Goal: Information Seeking & Learning: Find specific page/section

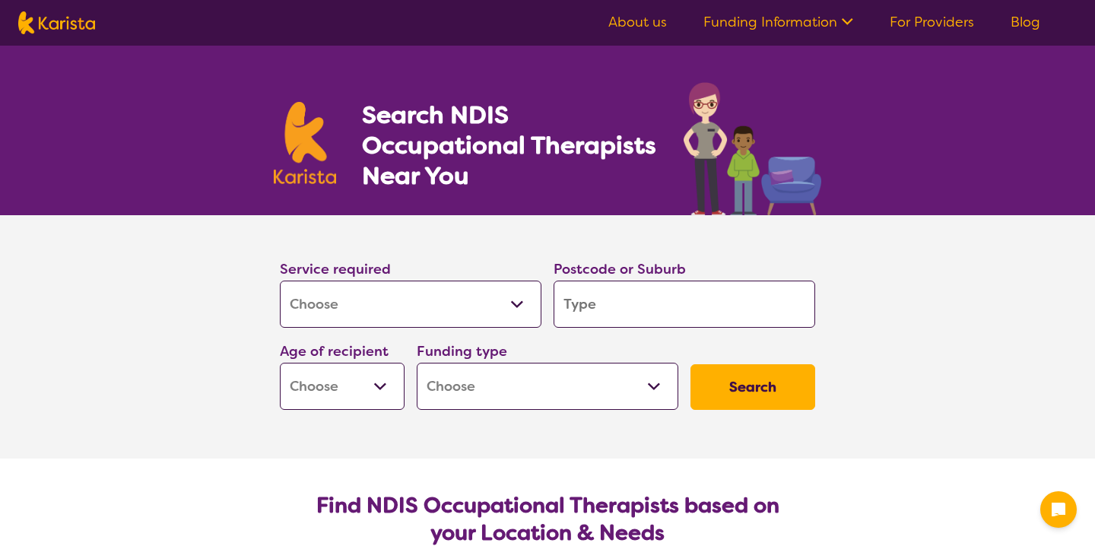
select select "[MEDICAL_DATA]"
click at [391, 300] on select "Allied Health Assistant Assessment ([MEDICAL_DATA] or [MEDICAL_DATA]) Behaviour…" at bounding box center [411, 304] width 262 height 47
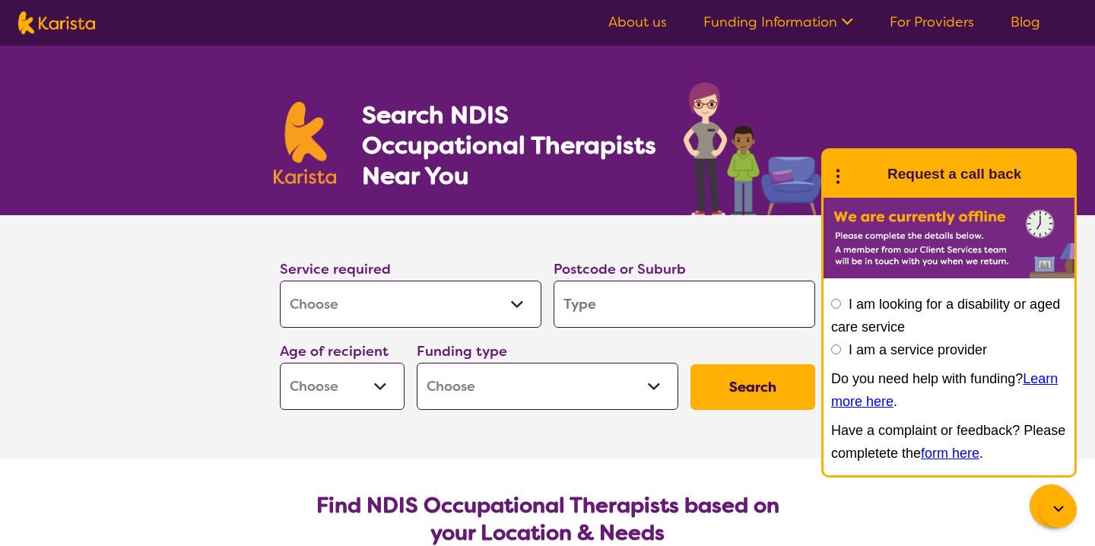
click at [280, 281] on select "Allied Health Assistant Assessment ([MEDICAL_DATA] or [MEDICAL_DATA]) Behaviour…" at bounding box center [411, 304] width 262 height 47
click at [603, 308] on input "search" at bounding box center [685, 304] width 262 height 47
type input "3"
type input "31"
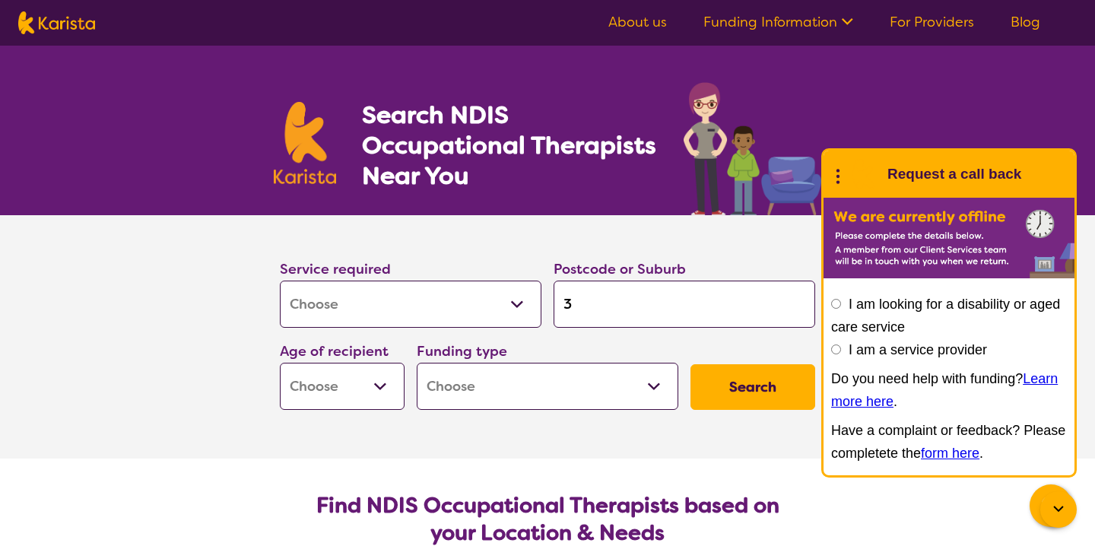
type input "31"
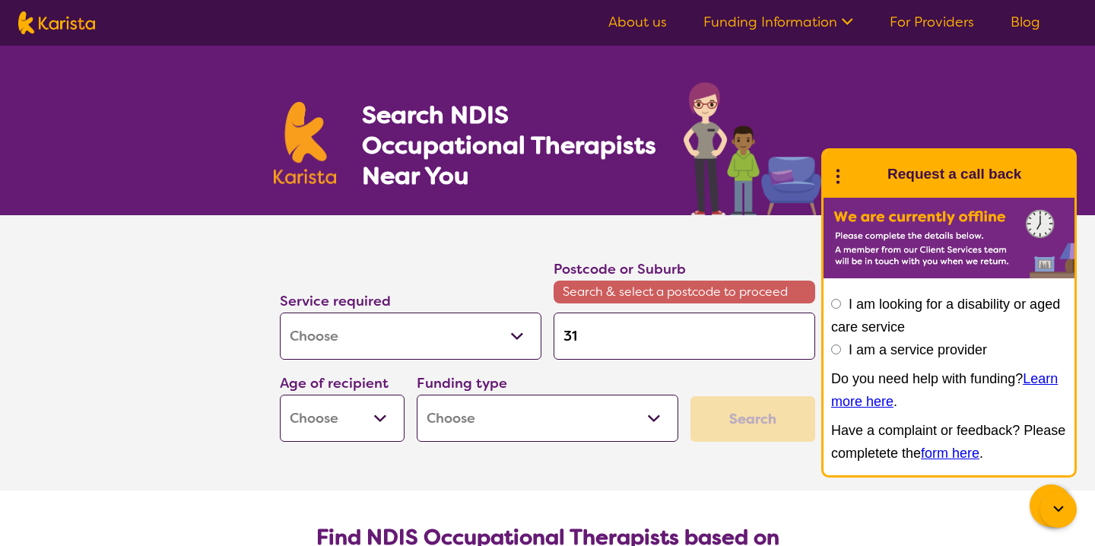
type input "316"
type input "3163"
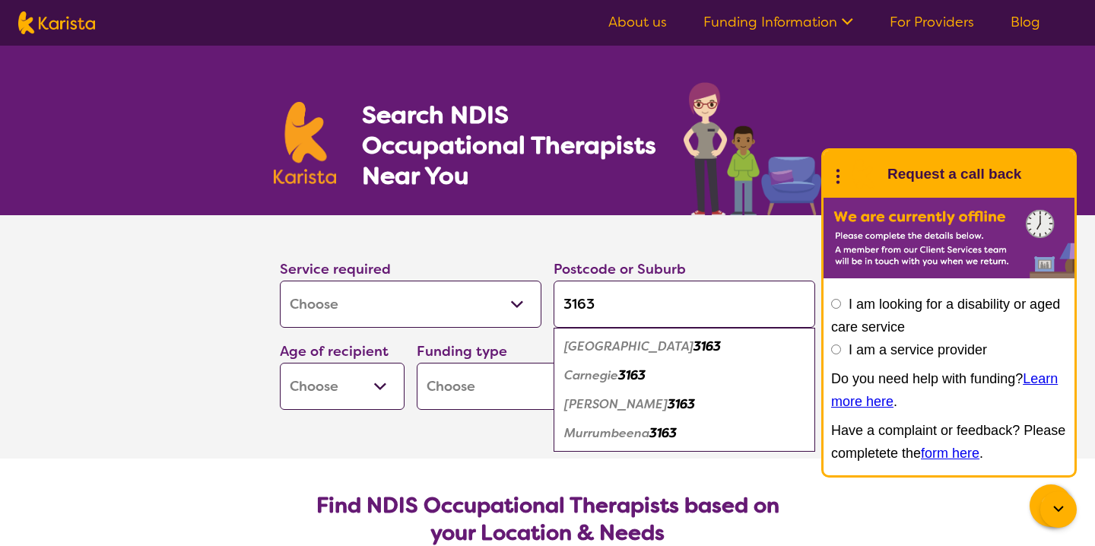
type input "3163"
click at [336, 380] on select "Early Childhood - 0 to 9 Child - 10 to 11 Adolescent - 12 to 17 Adult - 18 to 6…" at bounding box center [342, 386] width 125 height 47
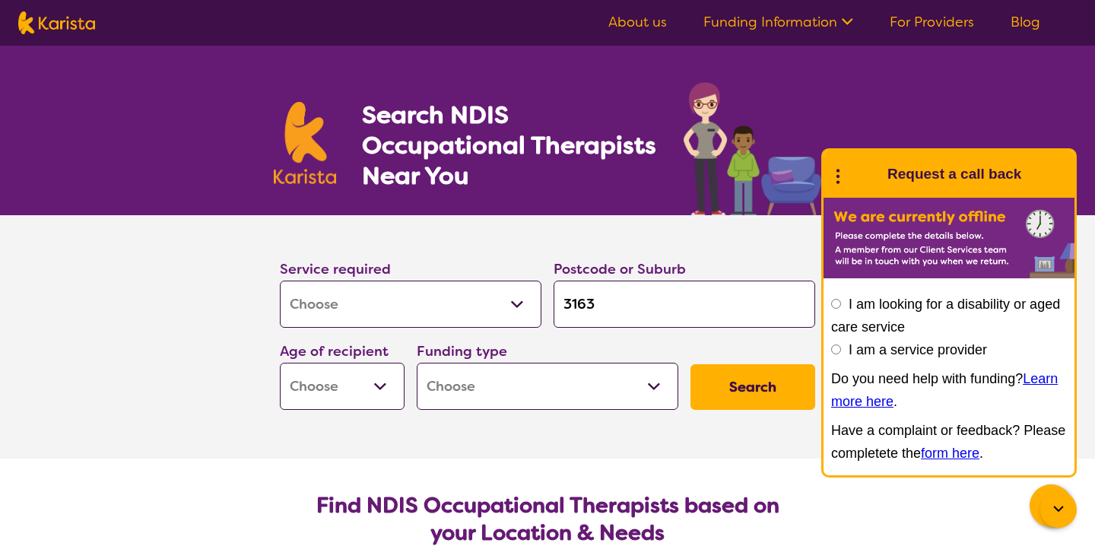
select select "AS"
click at [280, 363] on select "Early Childhood - 0 to 9 Child - 10 to 11 Adolescent - 12 to 17 Adult - 18 to 6…" at bounding box center [342, 386] width 125 height 47
select select "AS"
click at [509, 383] on select "Home Care Package (HCP) National Disability Insurance Scheme (NDIS) I don't know" at bounding box center [548, 386] width 262 height 47
select select "i-don-t-know"
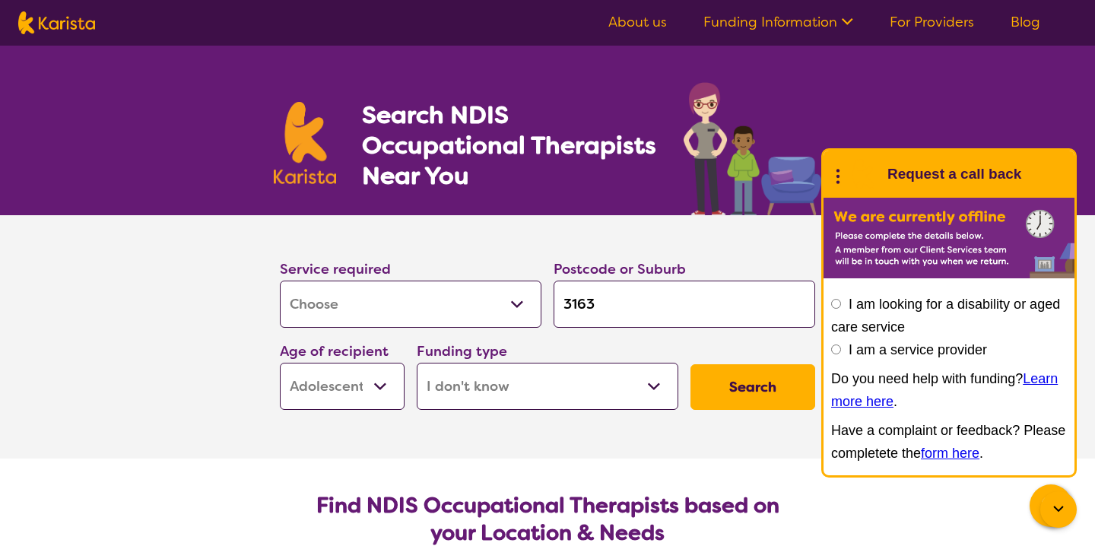
click at [417, 363] on select "Home Care Package (HCP) National Disability Insurance Scheme (NDIS) I don't know" at bounding box center [548, 386] width 262 height 47
select select "i-don-t-know"
click at [724, 395] on button "Search" at bounding box center [753, 387] width 125 height 46
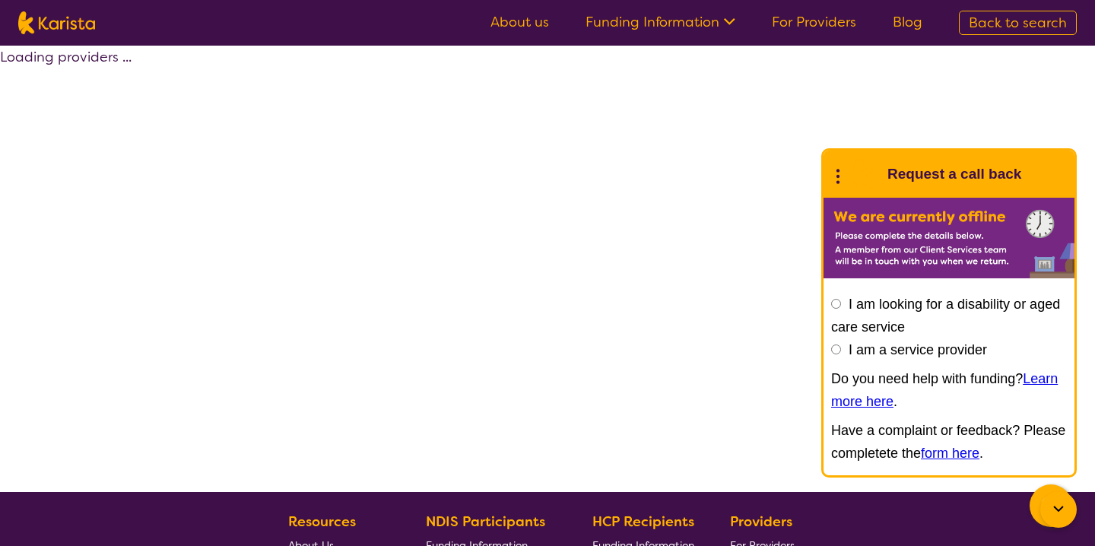
select select "[MEDICAL_DATA]"
select select "AS"
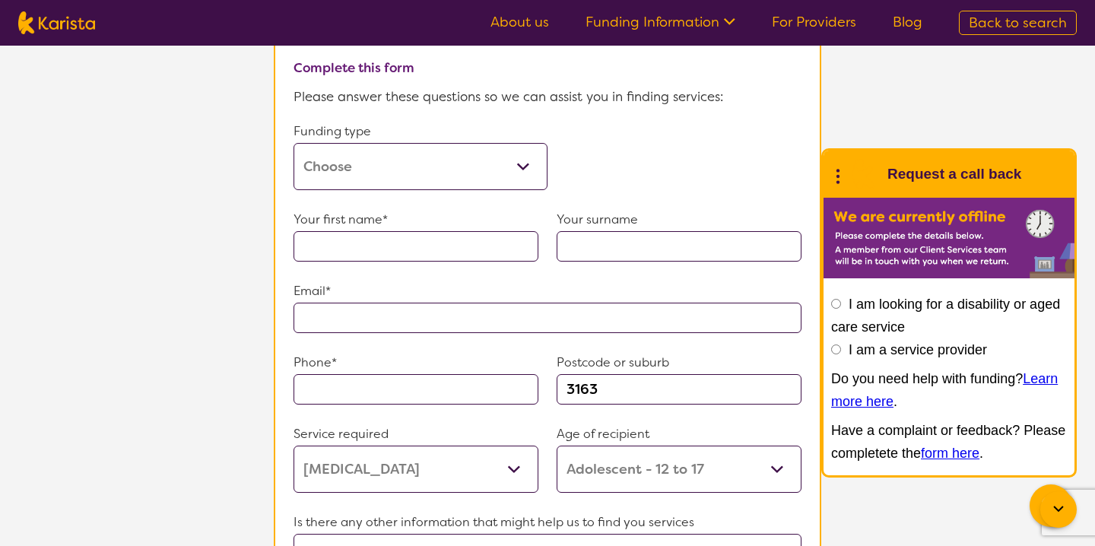
scroll to position [881, 0]
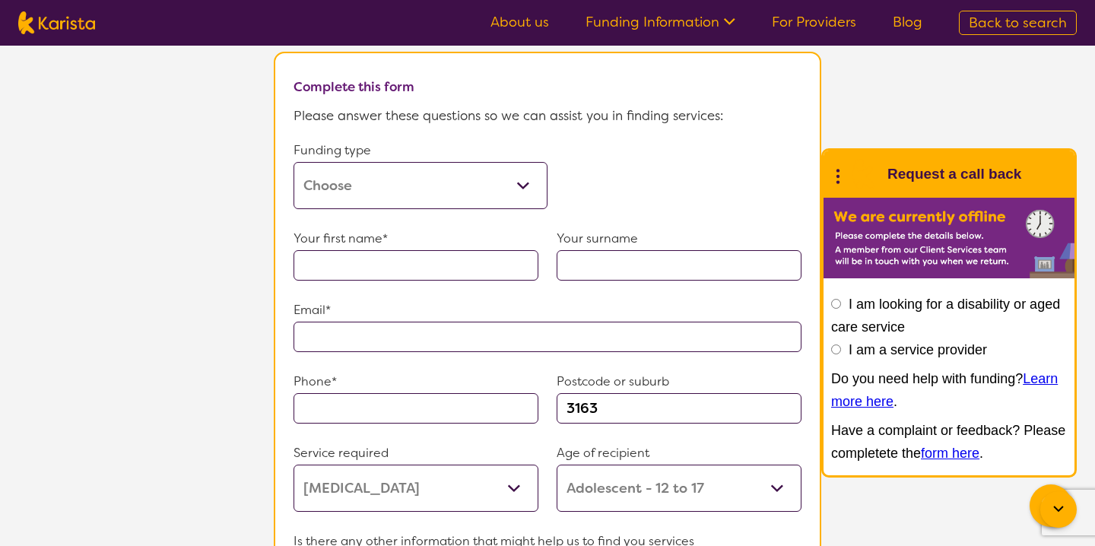
click at [462, 184] on select "Home Care Package (HCP) Home Care Package - Level 1 Home Care Package - Level 2…" at bounding box center [421, 185] width 254 height 47
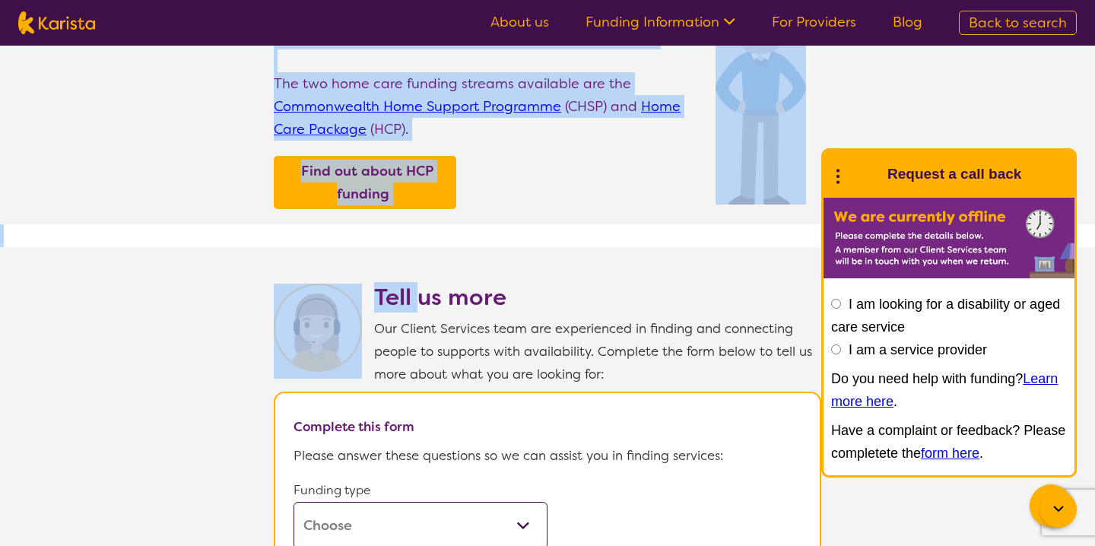
drag, startPoint x: 462, startPoint y: 184, endPoint x: 412, endPoint y: -49, distance: 238.8
click at [412, 0] on html "About us Funding Information NDIS - National Disability Insurance Scheme HCP - …" at bounding box center [547, 472] width 1095 height 2027
